Goal: Task Accomplishment & Management: Manage account settings

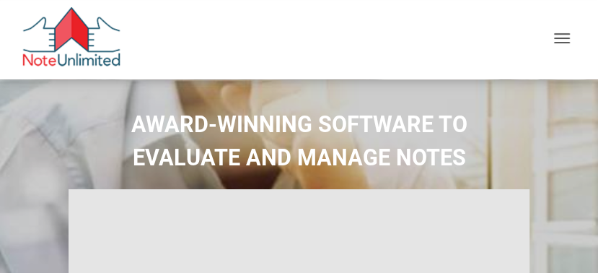
type input "Introduction to new features"
select select
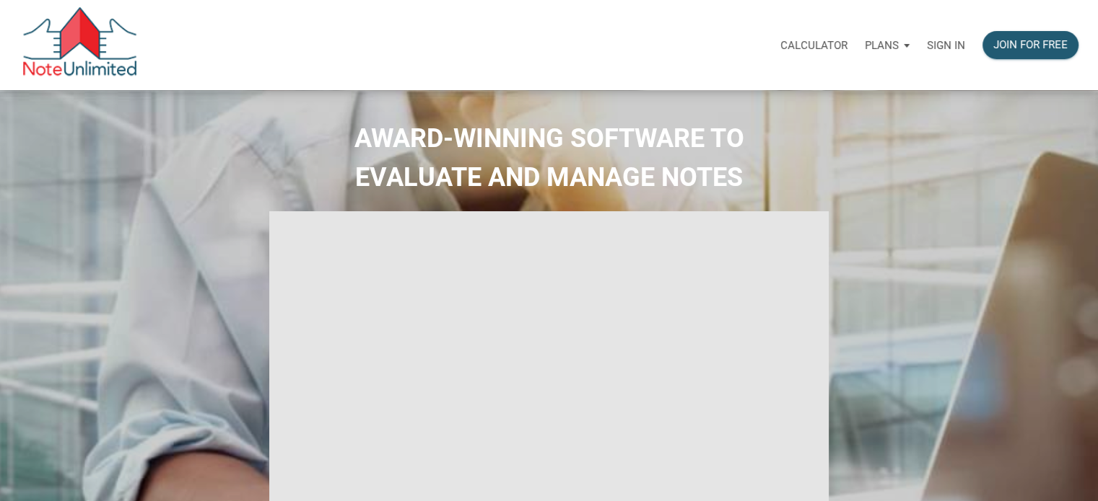
click at [597, 43] on p "Sign in" at bounding box center [946, 45] width 38 height 13
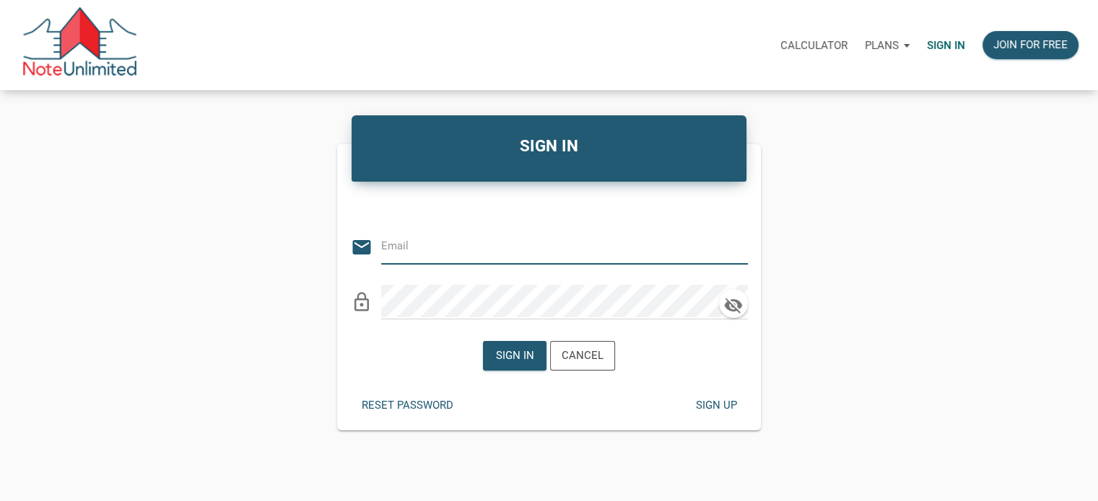
type input "[EMAIL_ADDRESS][DOMAIN_NAME]"
click at [519, 272] on div "Sign in" at bounding box center [515, 356] width 38 height 17
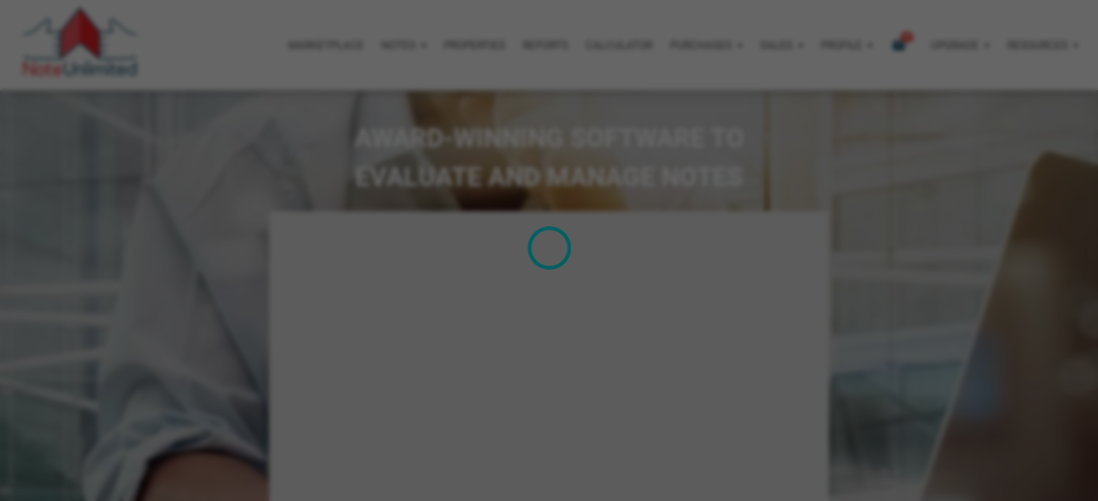
type input "Introduction to new features"
select select
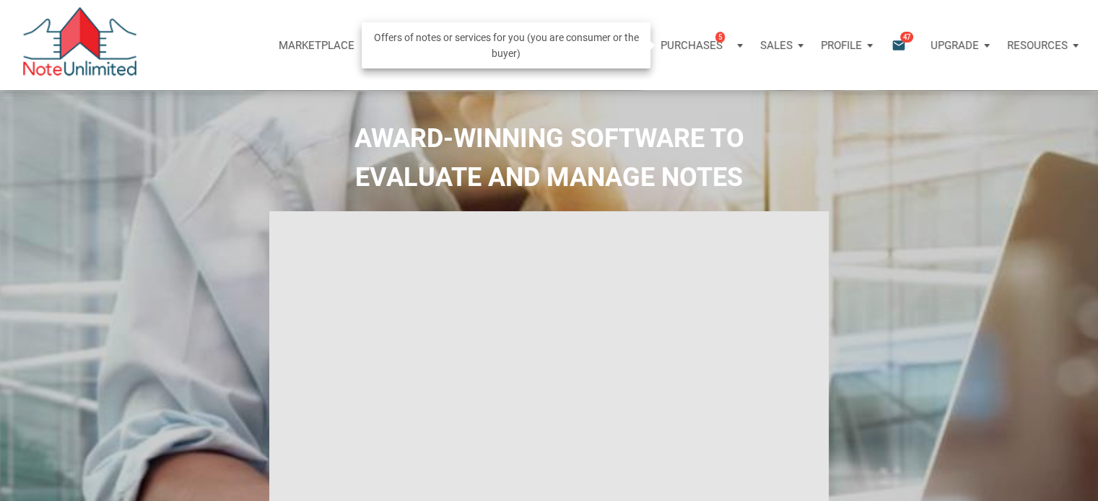
click at [597, 45] on p "Purchases" at bounding box center [691, 45] width 62 height 13
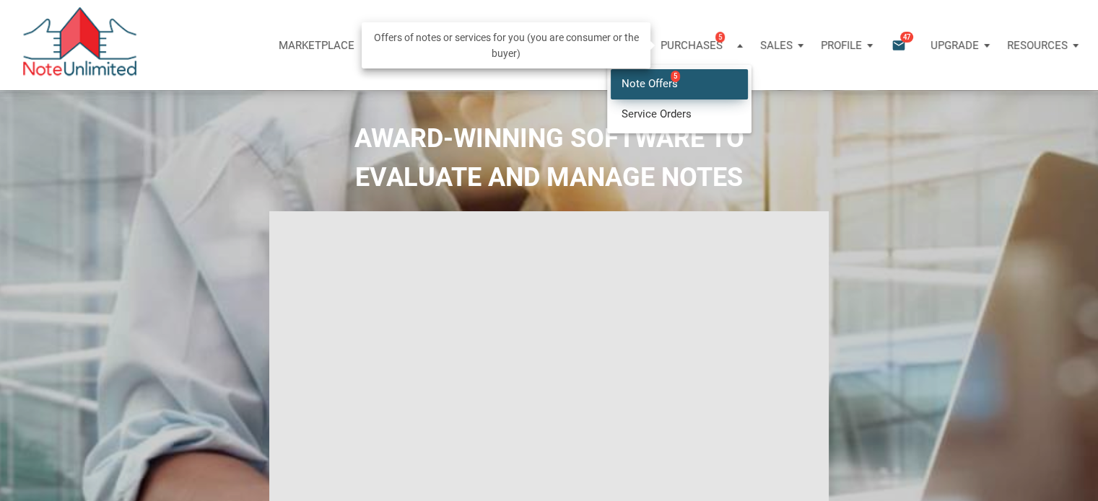
click at [597, 82] on link "Note Offers 5" at bounding box center [678, 84] width 137 height 30
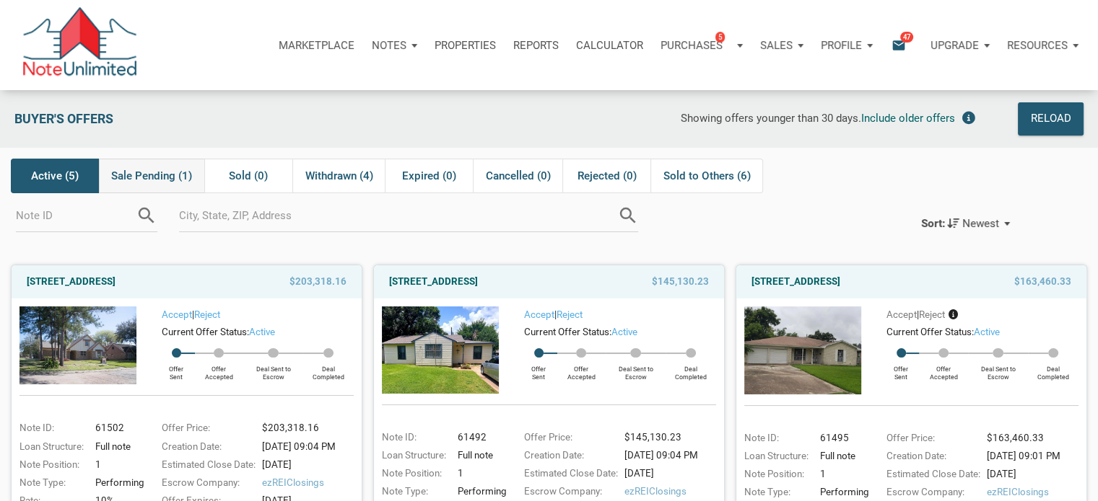
click at [152, 175] on span "Sale Pending (1)" at bounding box center [151, 175] width 81 height 17
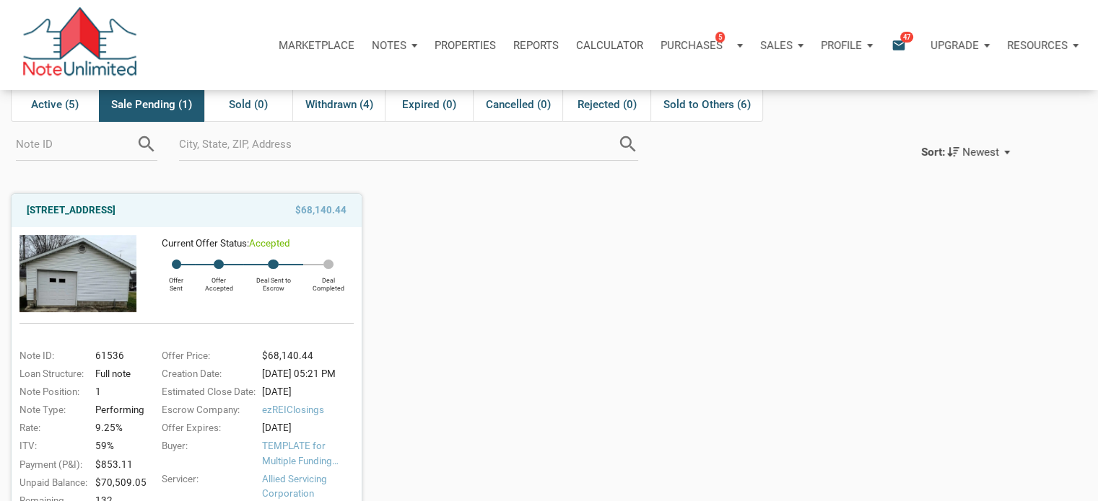
scroll to position [72, 0]
